Goal: Task Accomplishment & Management: Use online tool/utility

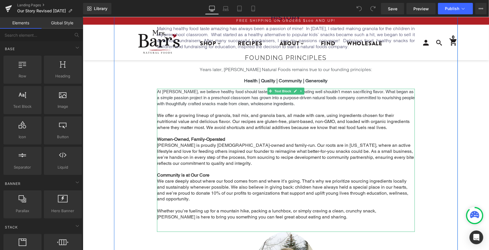
scroll to position [458, 0]
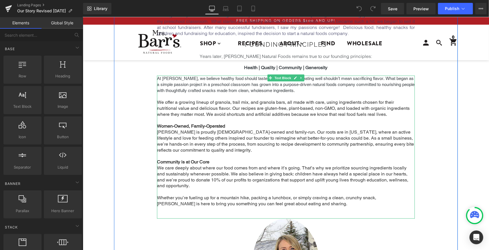
click at [328, 171] on p "We care deeply about where our food comes from and where it’s going. That’s why…" at bounding box center [286, 177] width 258 height 24
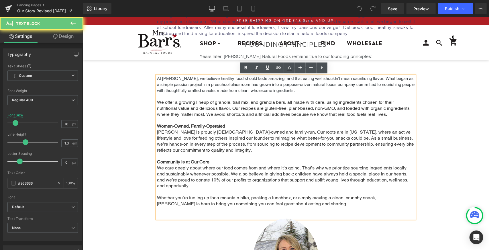
click at [334, 169] on p "We care deeply about where our food comes from and where it’s going. That’s why…" at bounding box center [286, 177] width 258 height 24
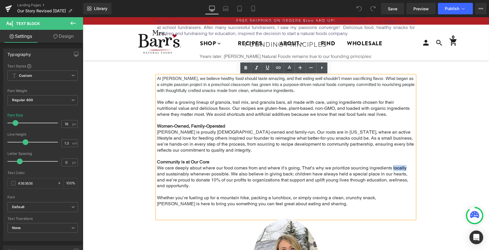
drag, startPoint x: 391, startPoint y: 168, endPoint x: 404, endPoint y: 169, distance: 12.3
click at [404, 169] on p "We care deeply about where our food comes from and where it’s going. That’s why…" at bounding box center [286, 177] width 258 height 24
click at [367, 169] on p "We care deeply about where our food comes from and where it’s going. That’s why…" at bounding box center [286, 177] width 258 height 24
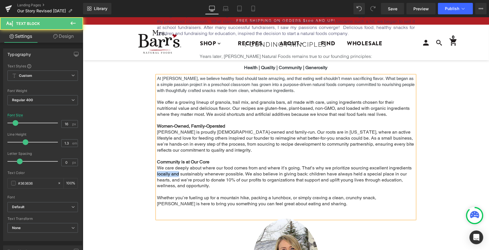
drag, startPoint x: 175, startPoint y: 174, endPoint x: 154, endPoint y: 175, distance: 20.9
click at [157, 175] on p "We care deeply about where our food comes from and where it’s going. That’s why…" at bounding box center [286, 177] width 258 height 24
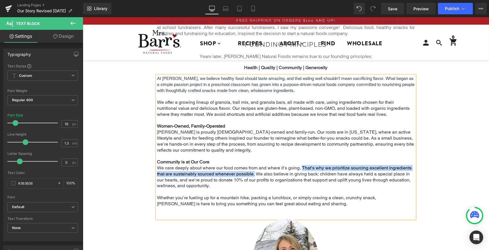
drag, startPoint x: 252, startPoint y: 174, endPoint x: 301, endPoint y: 168, distance: 49.6
click at [301, 168] on p "We care deeply about where our food comes from and where it’s going. That’s why…" at bounding box center [286, 177] width 258 height 24
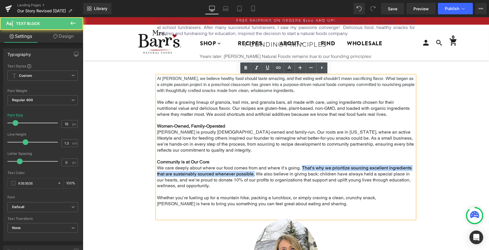
click at [233, 176] on p "We care deeply about where our food comes from and where it’s going. That’s why…" at bounding box center [286, 177] width 258 height 24
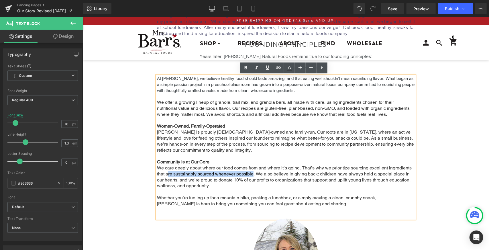
drag, startPoint x: 251, startPoint y: 174, endPoint x: 165, endPoint y: 174, distance: 85.9
click at [165, 174] on p "We care deeply about where our food comes from and where it’s going. That’s why…" at bounding box center [286, 177] width 258 height 24
click at [248, 174] on p "We care deeply about where our food comes from and where it’s going. That’s why…" at bounding box center [286, 177] width 258 height 24
drag, startPoint x: 251, startPoint y: 174, endPoint x: 155, endPoint y: 173, distance: 96.2
click at [157, 173] on p "We care deeply about where our food comes from and where it’s going. That’s why…" at bounding box center [286, 177] width 258 height 24
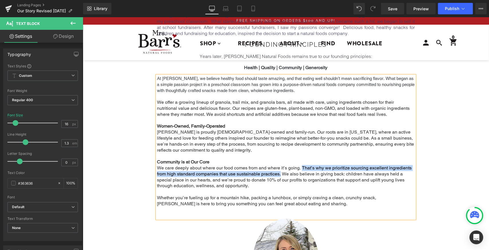
drag, startPoint x: 279, startPoint y: 175, endPoint x: 300, endPoint y: 167, distance: 22.7
click at [300, 167] on p "We care deeply about where our food comes from and where it’s going. That’s why…" at bounding box center [286, 177] width 258 height 24
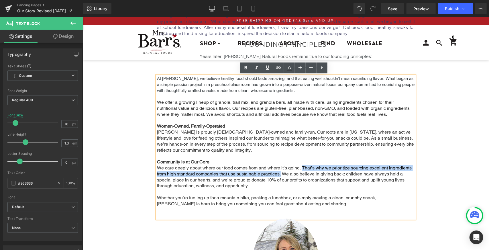
click at [268, 174] on p "We care deeply about where our food comes from and where it’s going. That’s why…" at bounding box center [286, 177] width 258 height 24
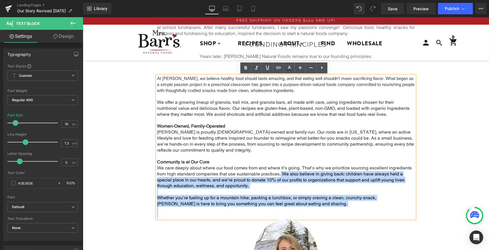
drag, startPoint x: 279, startPoint y: 174, endPoint x: 153, endPoint y: 167, distance: 126.7
click at [157, 167] on div "At [PERSON_NAME], we believe healthy food should taste amazing, and that eating…" at bounding box center [286, 146] width 258 height 143
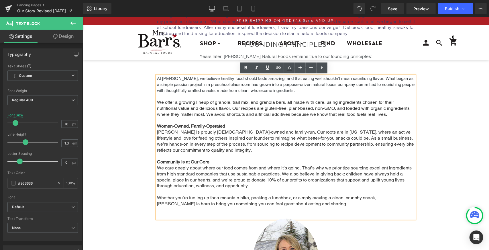
click at [256, 170] on p "We care deeply about where our food comes from and where it’s going. That’s why…" at bounding box center [286, 177] width 258 height 24
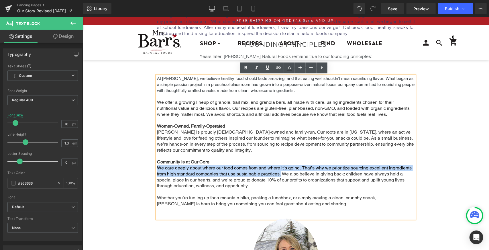
drag, startPoint x: 279, startPoint y: 174, endPoint x: 153, endPoint y: 169, distance: 126.6
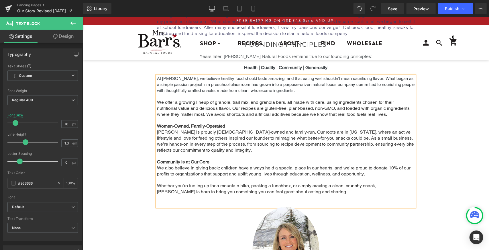
click at [157, 169] on p "We also believe in giving back: children have always held a special place in ou…" at bounding box center [286, 171] width 258 height 12
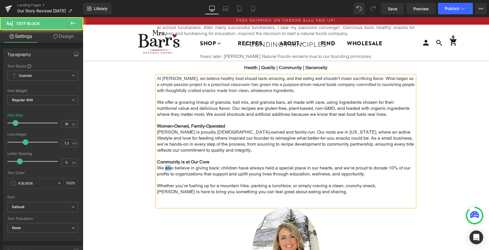
drag, startPoint x: 169, startPoint y: 169, endPoint x: 162, endPoint y: 168, distance: 6.9
click at [162, 168] on p "We also believe in giving back: children have always held a special place in ou…" at bounding box center [286, 171] width 258 height 12
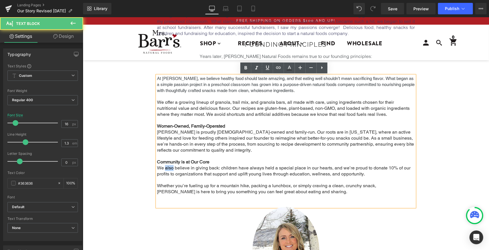
drag, startPoint x: 170, startPoint y: 169, endPoint x: 162, endPoint y: 168, distance: 8.0
click at [162, 168] on p "We also believe in giving back: children have always held a special place in ou…" at bounding box center [286, 171] width 258 height 12
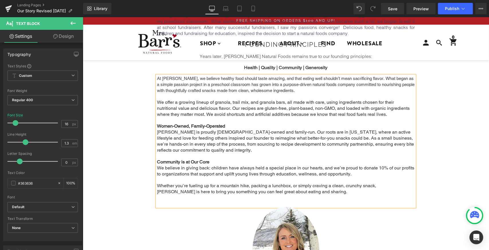
click at [157, 168] on div "At [PERSON_NAME], we believe healthy food should taste amazing, and that eating…" at bounding box center [286, 140] width 258 height 131
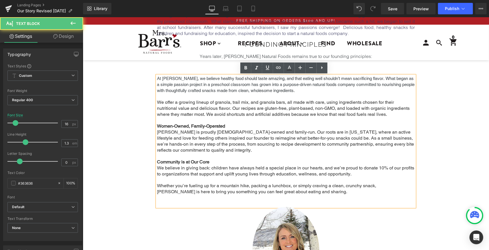
click at [157, 167] on p "We believe in giving back: children have always held a special place in our hea…" at bounding box center [286, 171] width 258 height 12
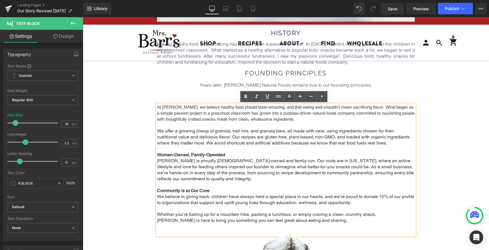
click at [94, 129] on div "Row Row Row Our story Heading Text Block Parallax history Heading Making health…" at bounding box center [285, 98] width 406 height 1020
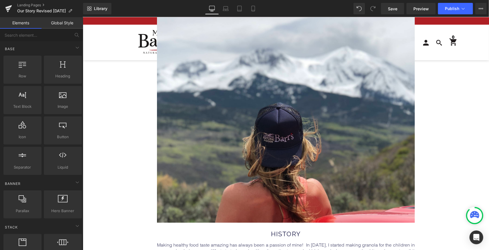
scroll to position [172, 0]
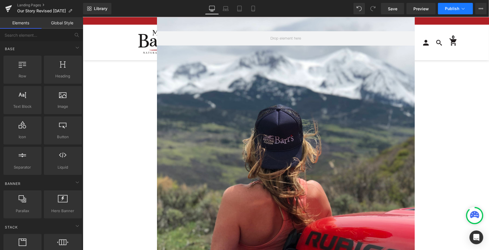
click at [445, 7] on span "Publish" at bounding box center [452, 8] width 14 height 5
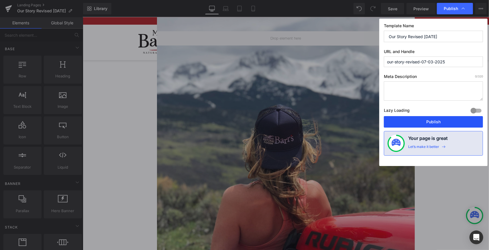
click at [422, 122] on button "Publish" at bounding box center [433, 121] width 99 height 11
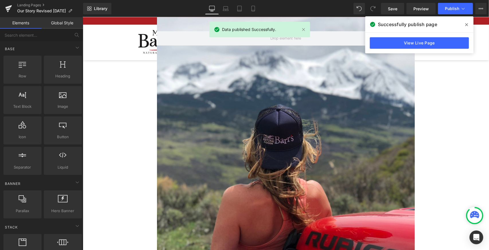
click at [466, 25] on icon at bounding box center [466, 24] width 3 height 5
